Goal: Transaction & Acquisition: Download file/media

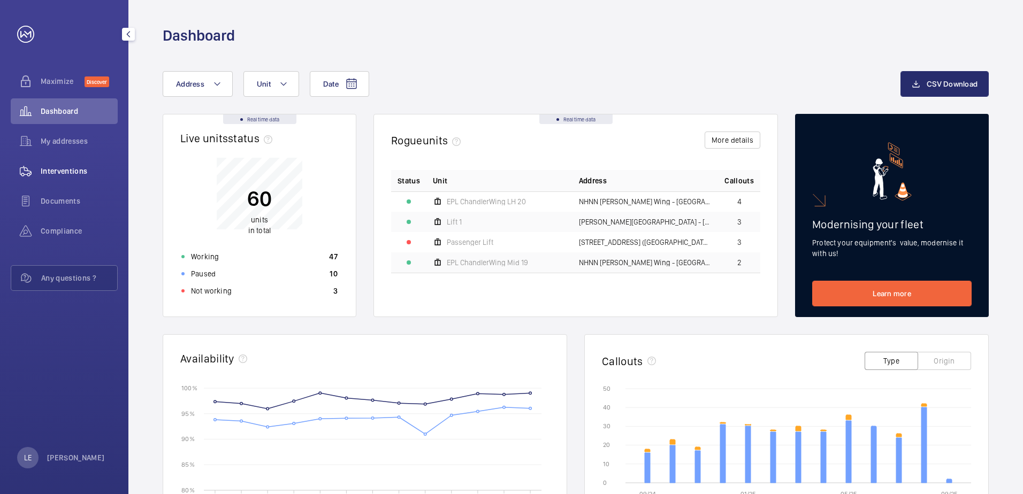
click at [74, 170] on span "Interventions" at bounding box center [79, 171] width 77 height 11
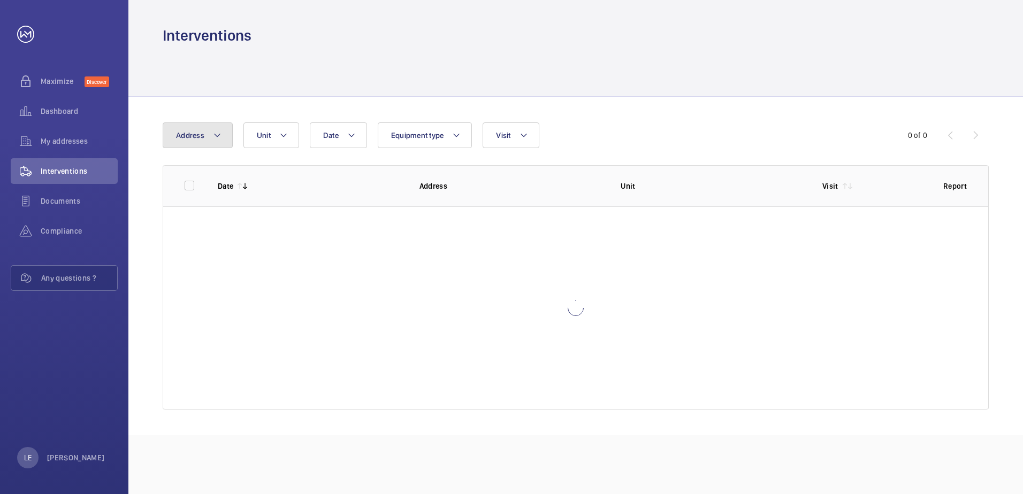
click at [198, 135] on span "Address" at bounding box center [190, 135] width 28 height 9
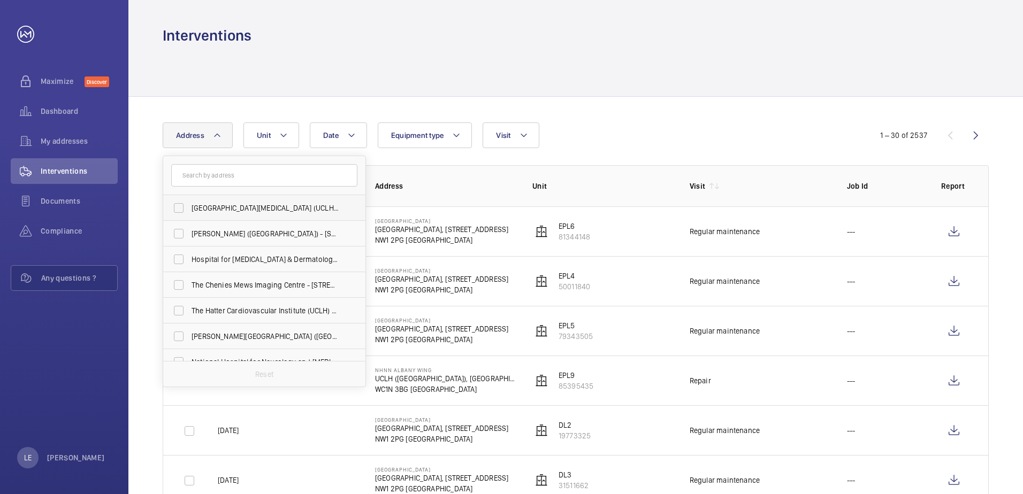
click at [235, 203] on span "[GEOGRAPHIC_DATA][MEDICAL_DATA] (UCLH) - [PERSON_NAME][GEOGRAPHIC_DATA]" at bounding box center [264, 208] width 147 height 11
click at [189, 203] on input "[GEOGRAPHIC_DATA][MEDICAL_DATA] (UCLH) - [PERSON_NAME][GEOGRAPHIC_DATA]" at bounding box center [178, 207] width 21 height 21
checkbox input "true"
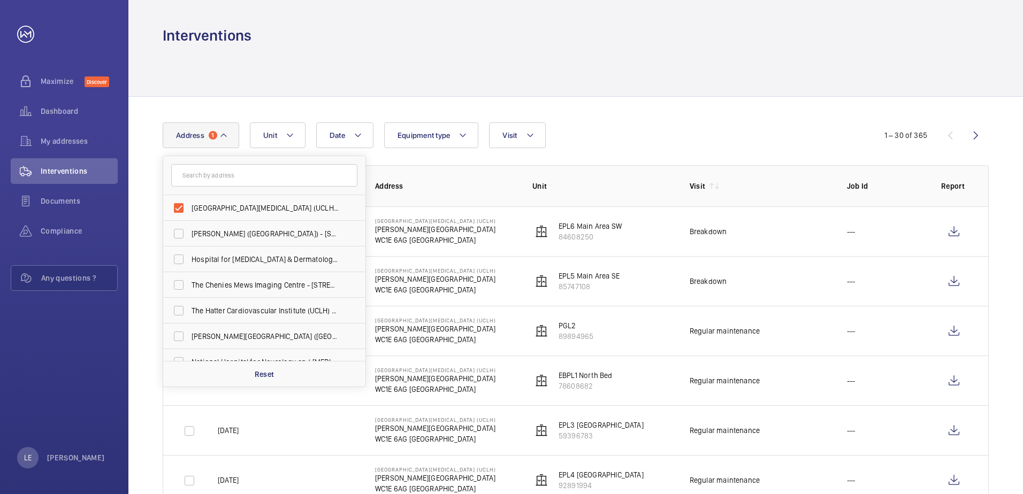
click at [598, 178] on th "Unit" at bounding box center [593, 185] width 157 height 41
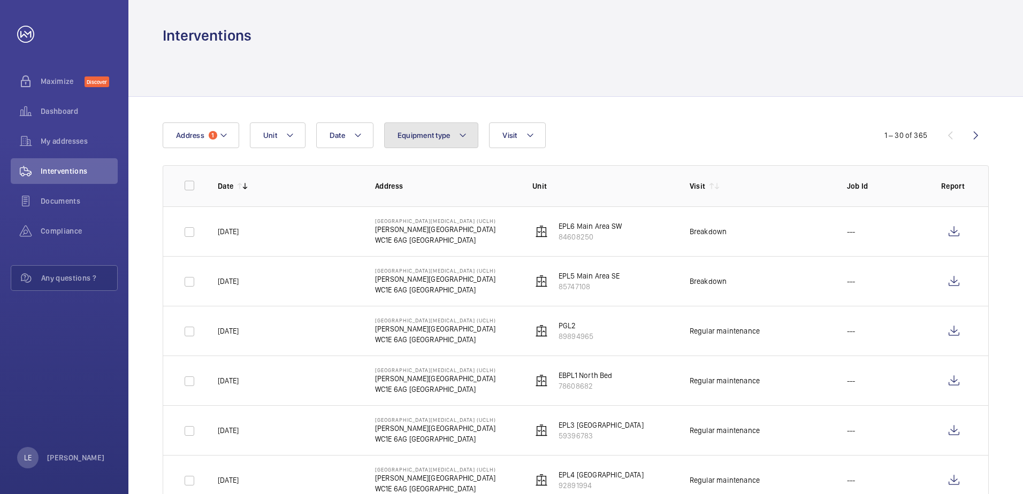
click at [417, 129] on button "Equipment type" at bounding box center [431, 135] width 95 height 26
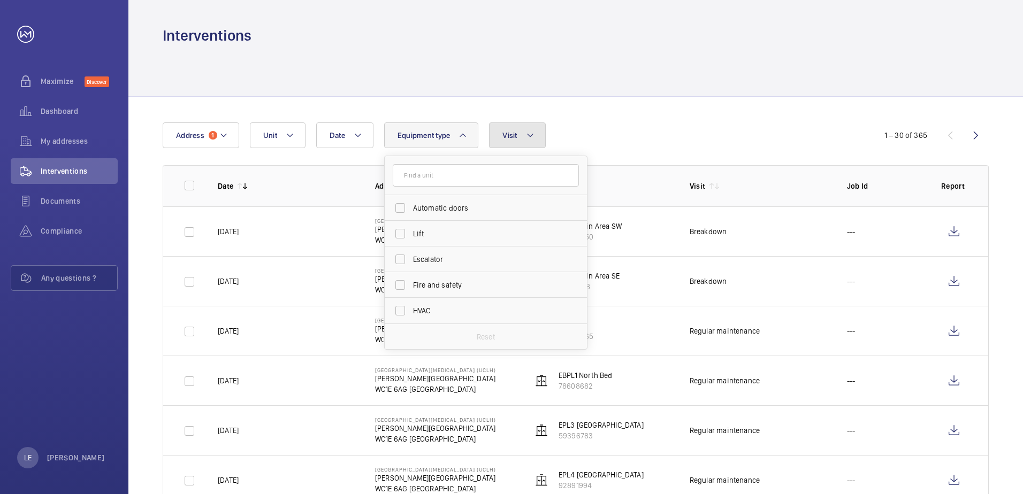
click at [503, 131] on span "Visit" at bounding box center [509, 135] width 14 height 9
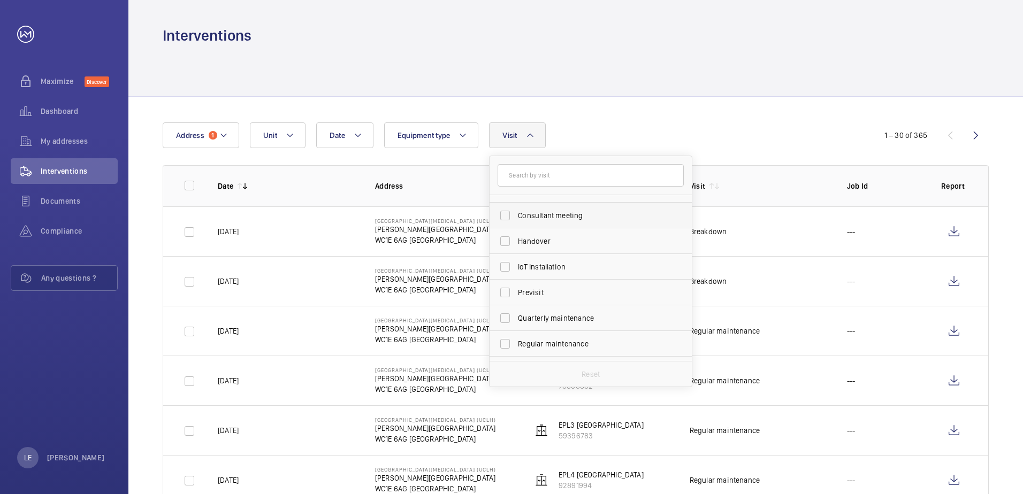
scroll to position [168, 0]
click at [539, 243] on span "Regular maintenance" at bounding box center [591, 245] width 147 height 11
click at [516, 243] on input "Regular maintenance" at bounding box center [504, 245] width 21 height 21
checkbox input "true"
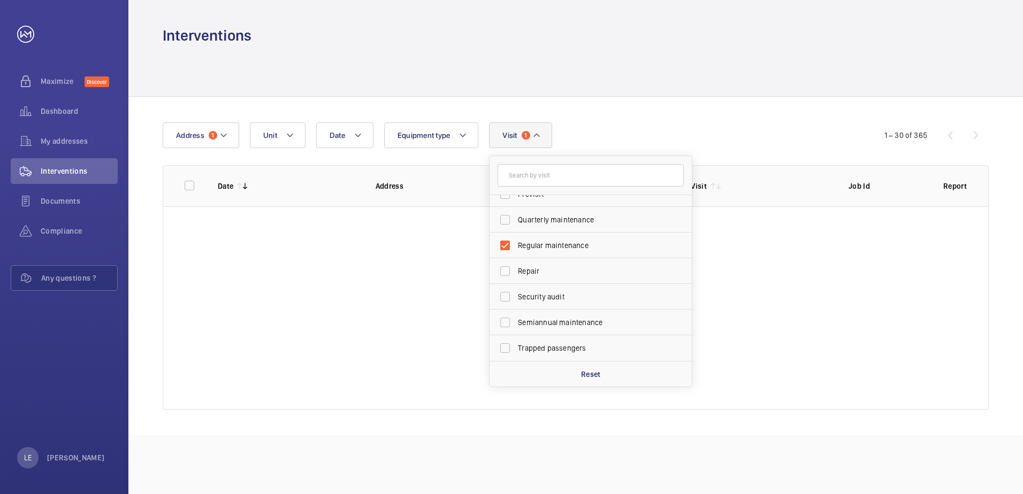
click at [678, 120] on div "Date Address 1 Unit Equipment type Visit 1 Annual maintenance Breakdown Client …" at bounding box center [575, 266] width 894 height 339
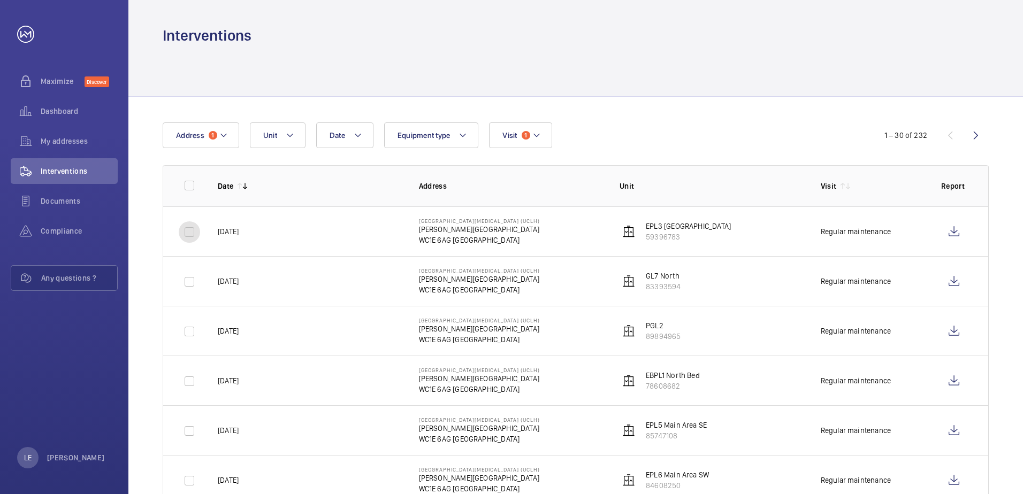
click at [193, 237] on input "checkbox" at bounding box center [189, 231] width 21 height 21
checkbox input "true"
click at [190, 281] on input "checkbox" at bounding box center [189, 281] width 21 height 21
checkbox input "true"
click at [198, 340] on input "checkbox" at bounding box center [189, 331] width 21 height 21
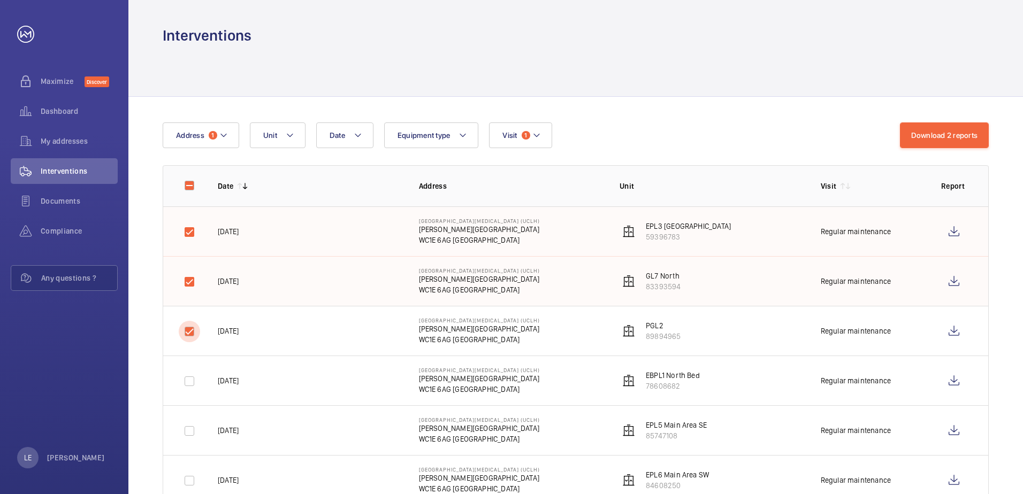
checkbox input "true"
click at [191, 393] on div at bounding box center [190, 382] width 26 height 26
checkbox input "true"
click at [197, 441] on input "checkbox" at bounding box center [189, 430] width 21 height 21
checkbox input "true"
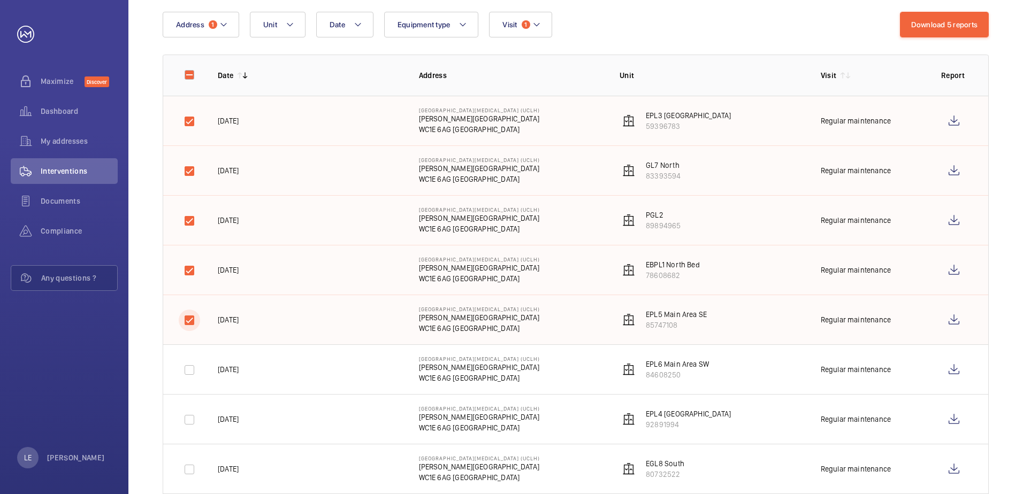
scroll to position [214, 0]
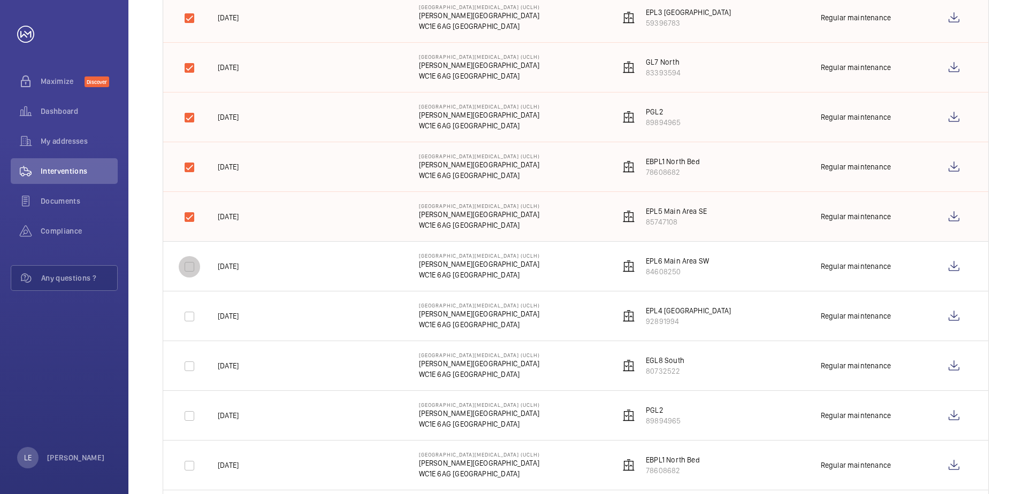
click at [193, 274] on input "checkbox" at bounding box center [189, 266] width 21 height 21
checkbox input "true"
click at [190, 322] on input "checkbox" at bounding box center [189, 316] width 21 height 21
checkbox input "true"
click at [191, 363] on input "checkbox" at bounding box center [189, 366] width 21 height 21
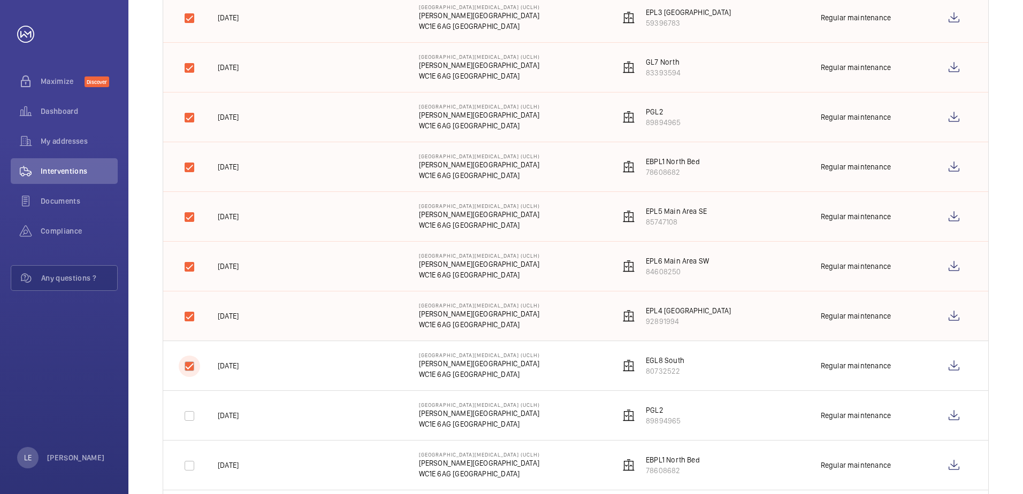
checkbox input "true"
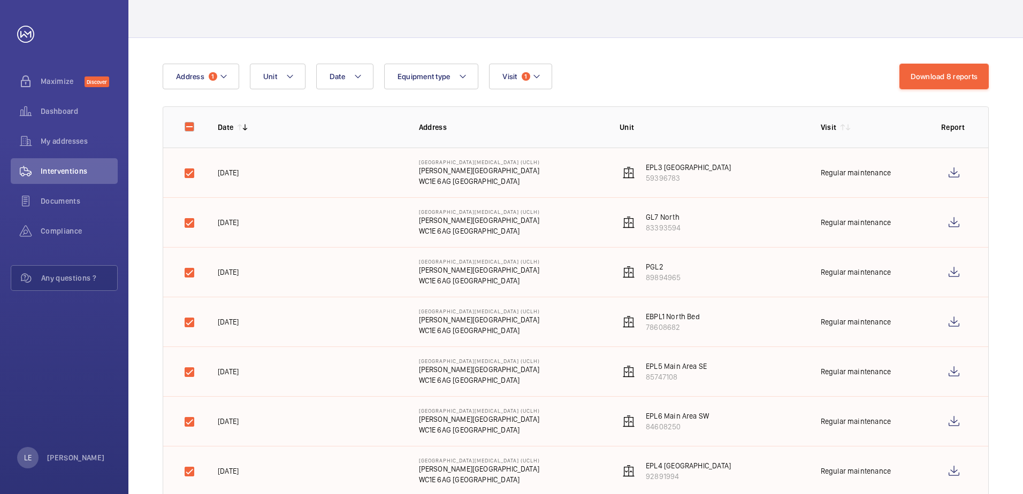
scroll to position [53, 0]
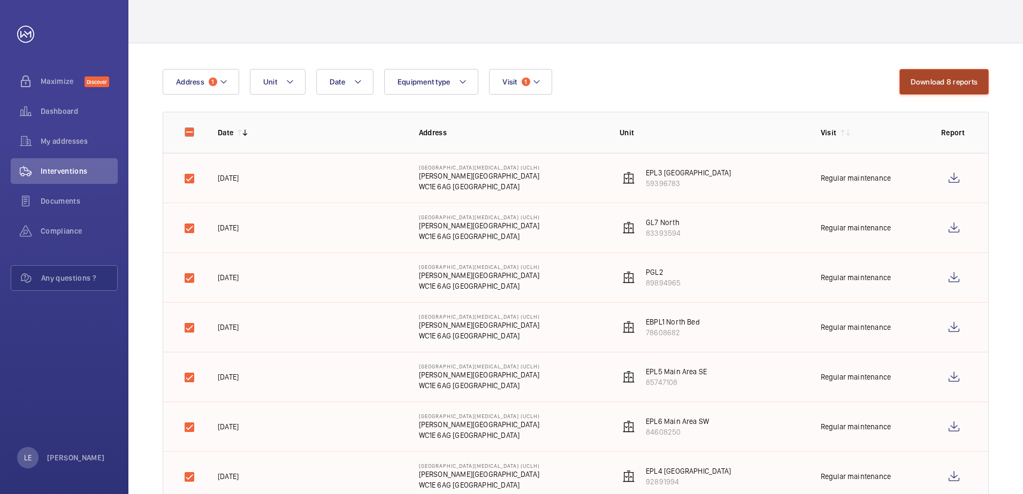
click at [927, 76] on button "Download 8 reports" at bounding box center [944, 82] width 90 height 26
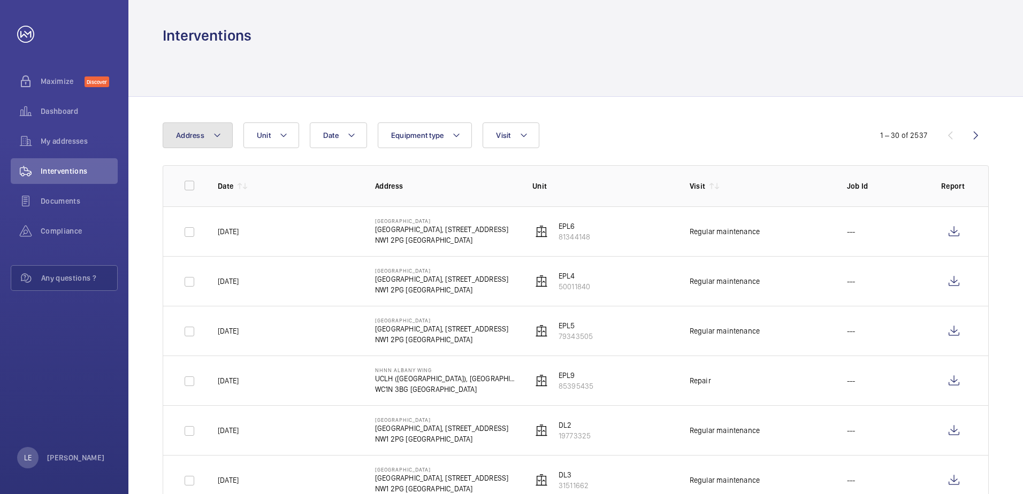
click at [219, 135] on mat-icon at bounding box center [217, 135] width 9 height 13
